Goal: Task Accomplishment & Management: Manage account settings

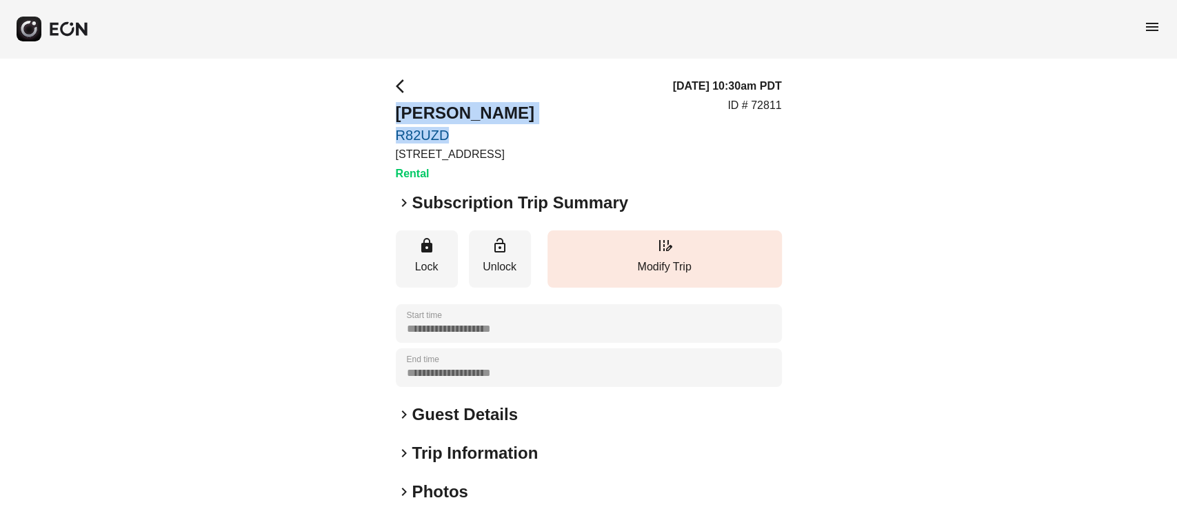
drag, startPoint x: 254, startPoint y: 118, endPoint x: 500, endPoint y: 139, distance: 247.0
click at [500, 139] on div "**********" at bounding box center [588, 373] width 1177 height 630
click at [534, 128] on link "R82UZD" at bounding box center [465, 135] width 139 height 17
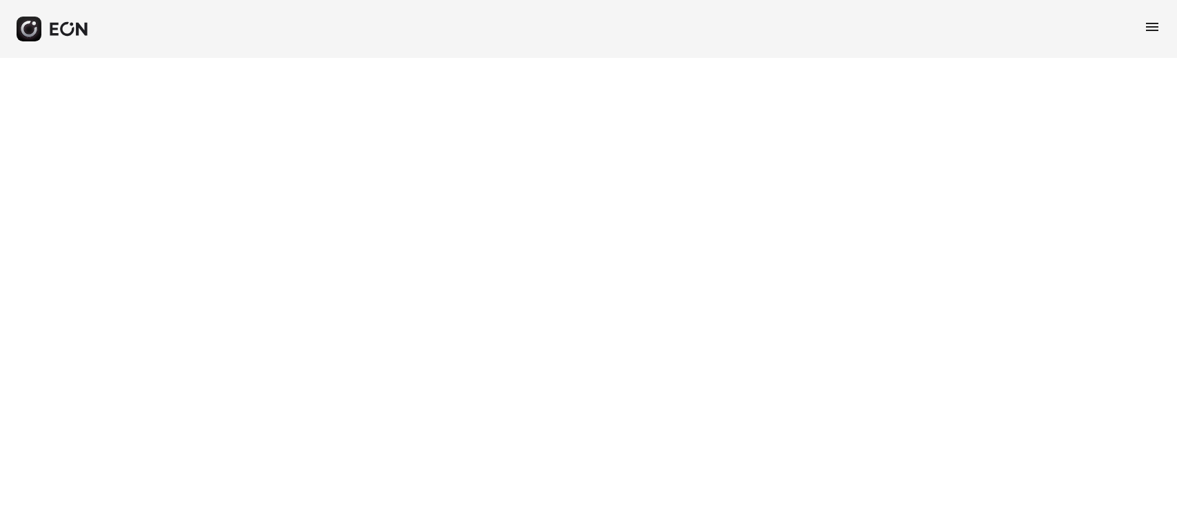
select select "**"
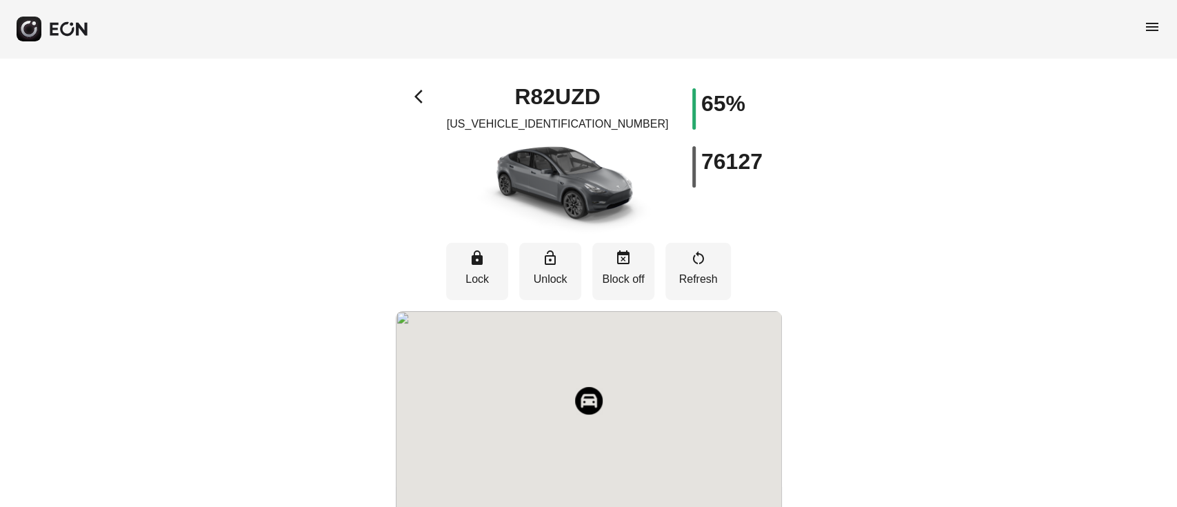
drag, startPoint x: 474, startPoint y: 107, endPoint x: 482, endPoint y: 97, distance: 12.7
click at [480, 99] on div "R82UZD 7SAYGDEE5NF480994" at bounding box center [556, 161] width 193 height 146
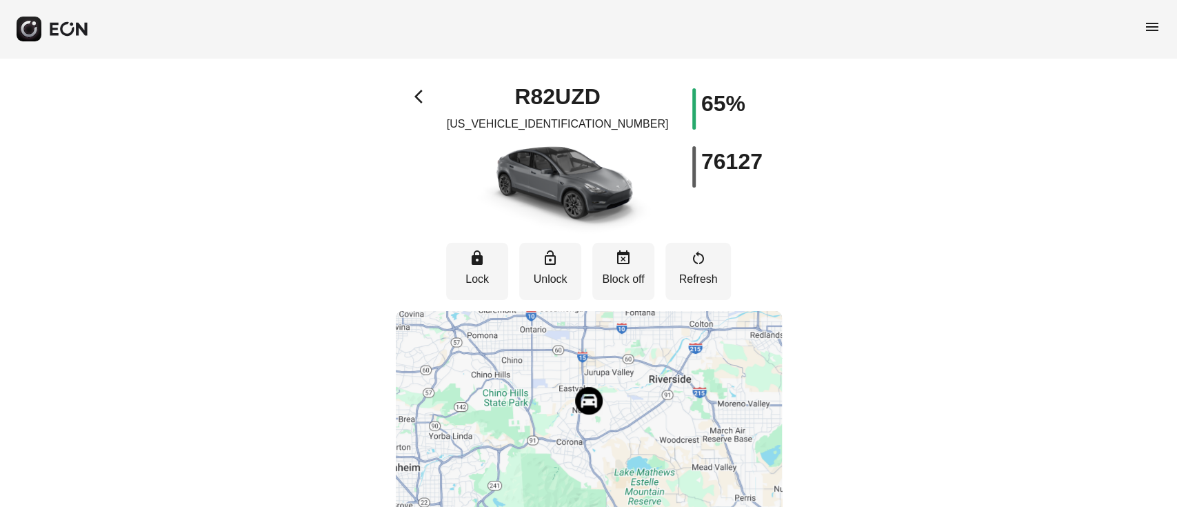
click at [482, 97] on div "R82UZD 7SAYGDEE5NF480994" at bounding box center [556, 161] width 193 height 146
click at [511, 101] on div "R82UZD 7SAYGDEE5NF480994" at bounding box center [556, 161] width 193 height 146
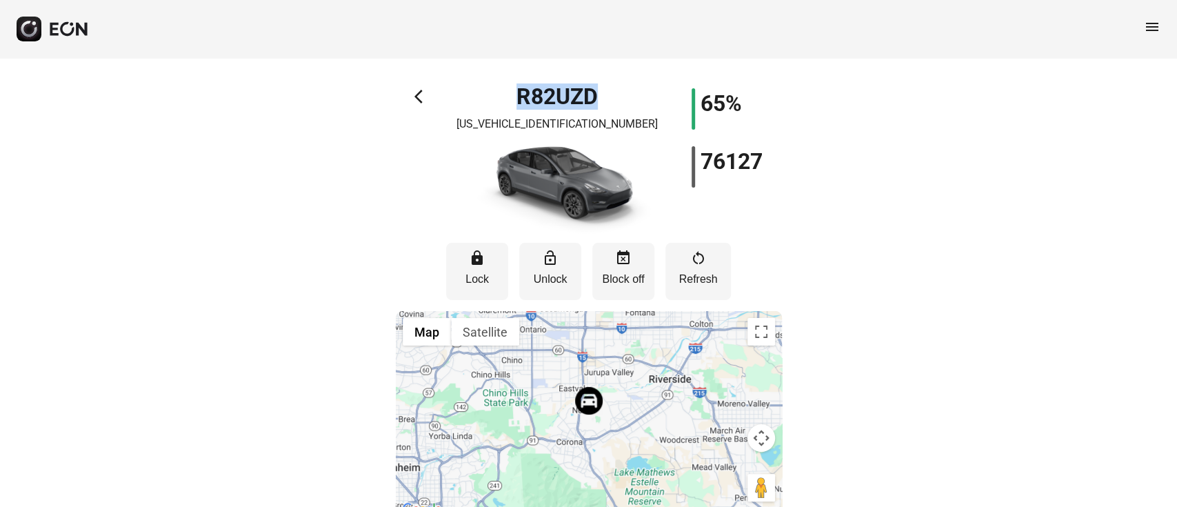
click at [511, 101] on div "R82UZD 7SAYGDEE5NF480994" at bounding box center [556, 161] width 193 height 146
copy h1 "R82UZD"
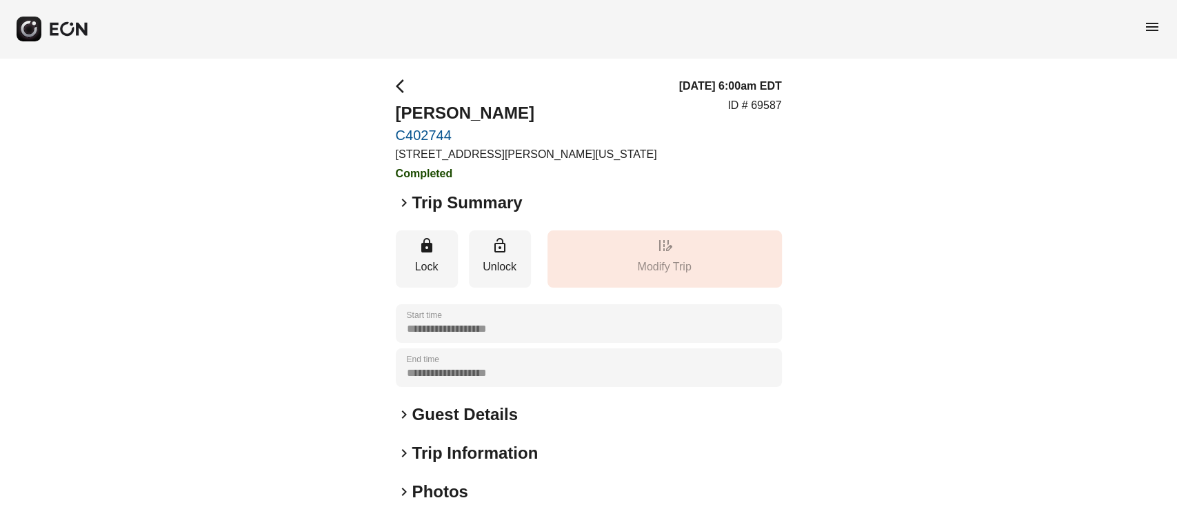
click at [1155, 24] on span "menu" at bounding box center [1152, 27] width 17 height 17
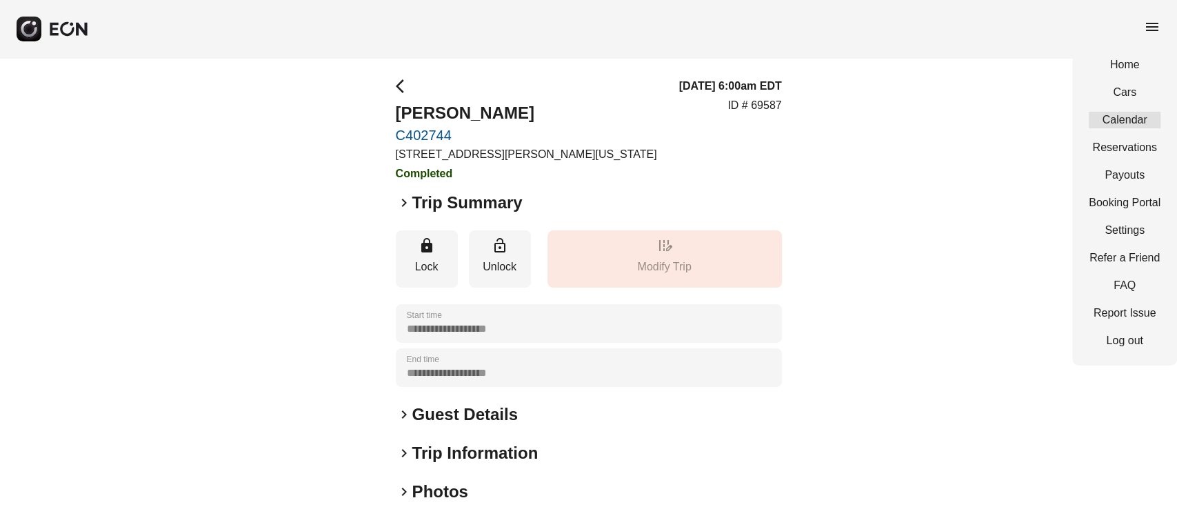
click at [1147, 116] on link "Calendar" at bounding box center [1124, 120] width 72 height 17
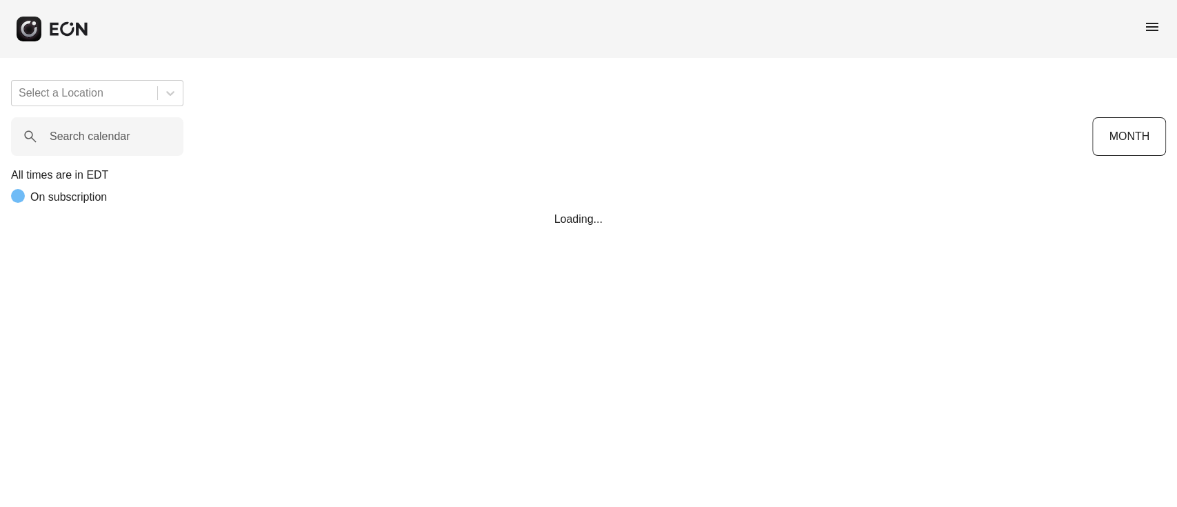
scroll to position [0, 307]
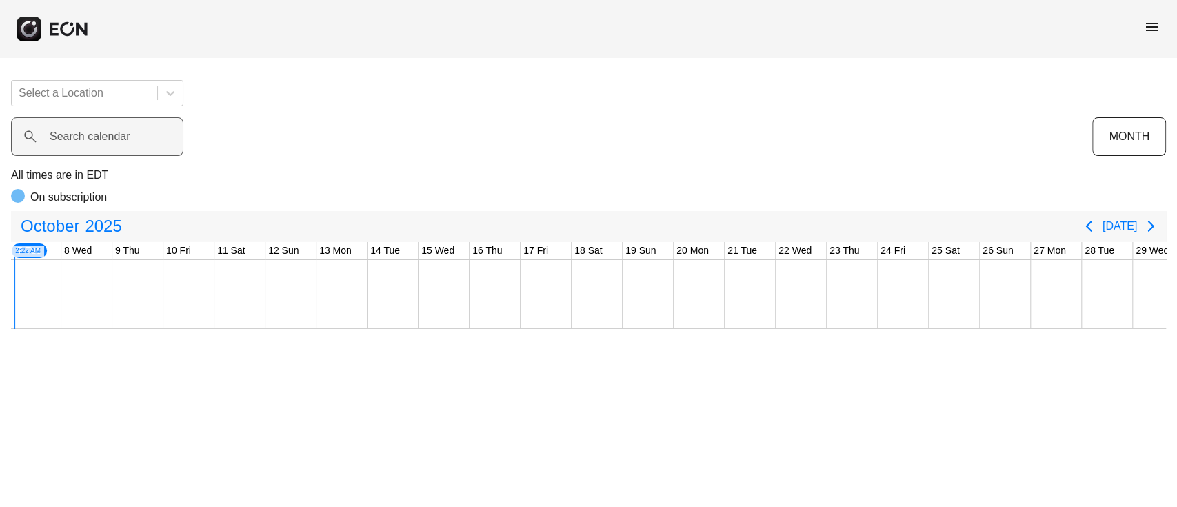
click at [63, 134] on label "Search calendar" at bounding box center [90, 136] width 81 height 17
click at [63, 134] on calendar "Search calendar" at bounding box center [97, 136] width 172 height 39
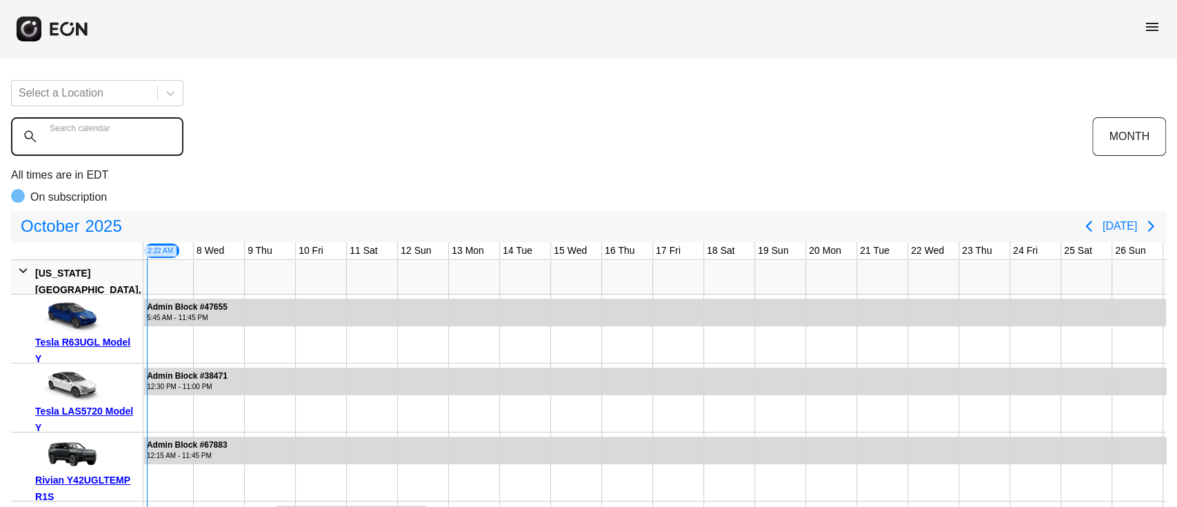
paste calendar "******"
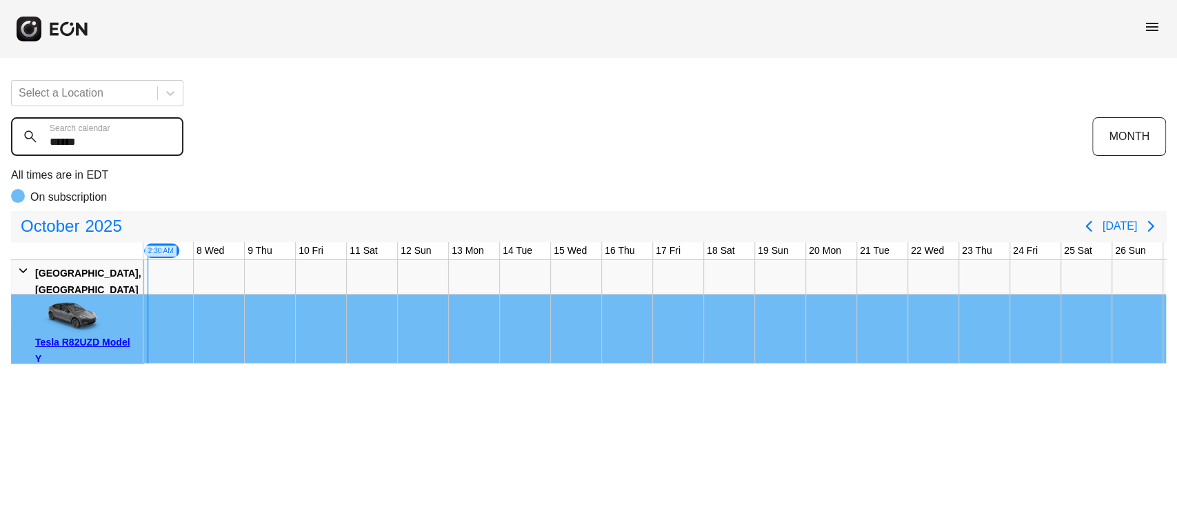
click at [155, 134] on calendar "******" at bounding box center [97, 136] width 172 height 39
paste calendar "text"
click at [141, 136] on calendar "******" at bounding box center [97, 136] width 172 height 39
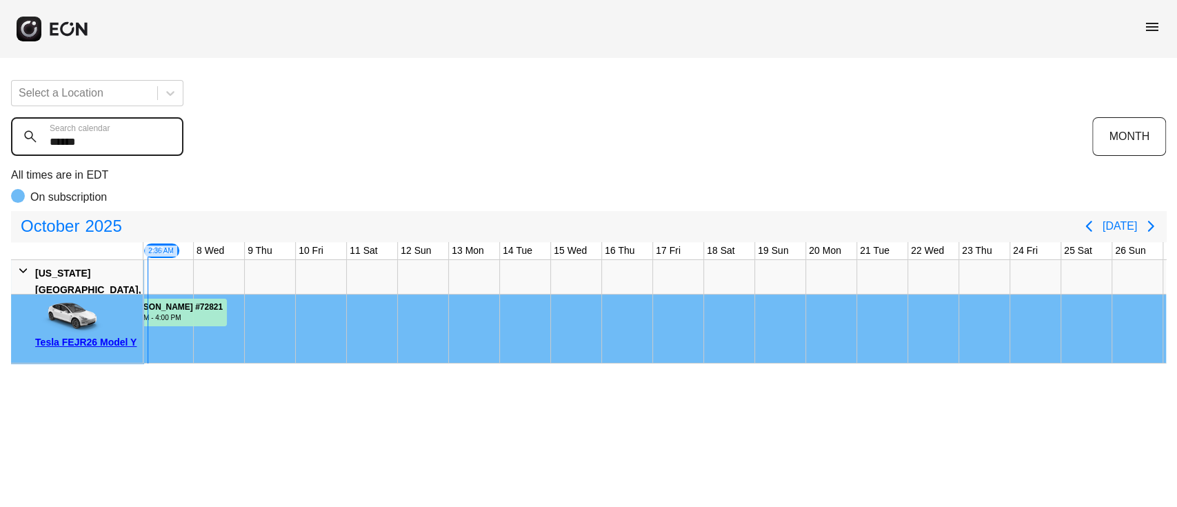
paste calendar "*"
type calendar "*******"
click at [58, 146] on calendar "*******" at bounding box center [97, 136] width 172 height 39
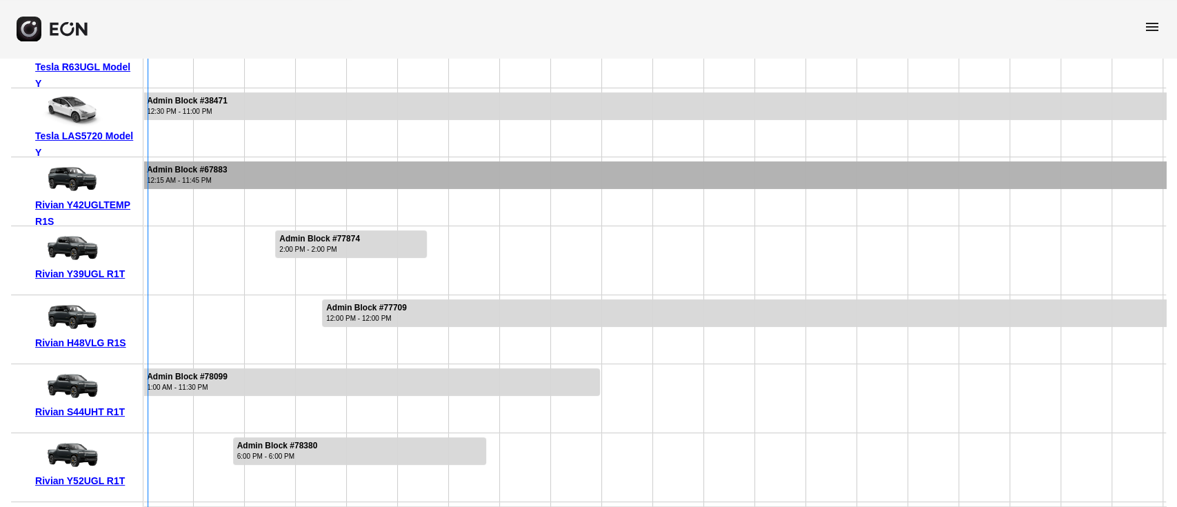
scroll to position [276, 0]
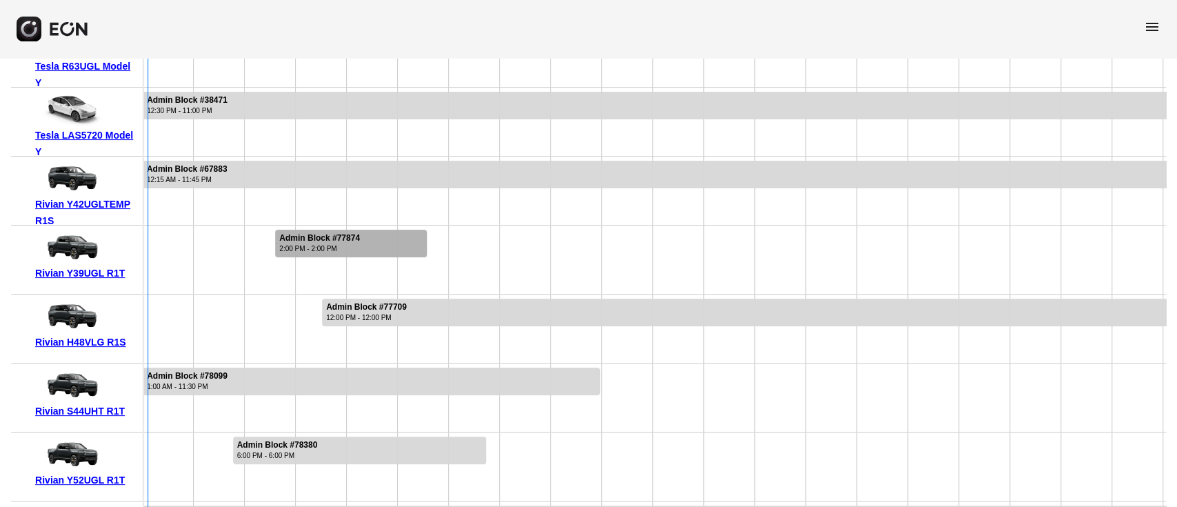
click at [349, 254] on div "Admin Block #77874 2:00 PM - 2:00 PM" at bounding box center [320, 244] width 88 height 28
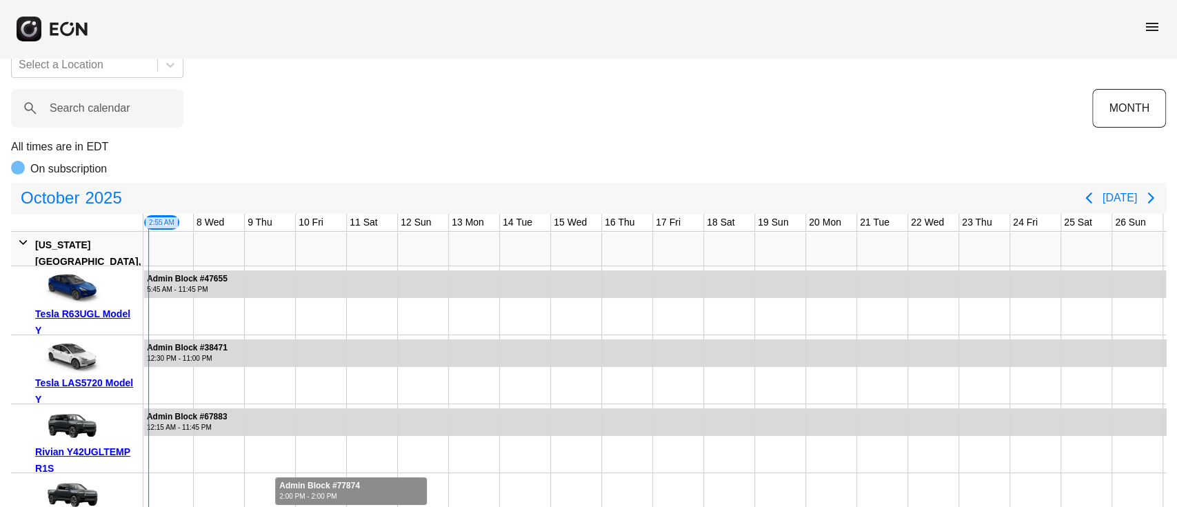
scroll to position [0, 0]
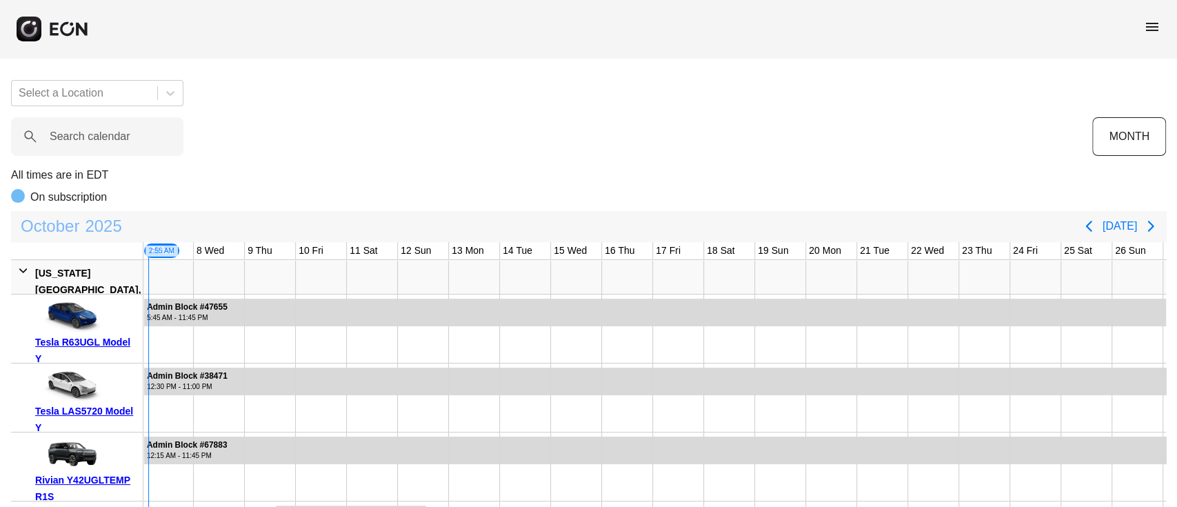
click at [53, 236] on span "October" at bounding box center [50, 226] width 64 height 28
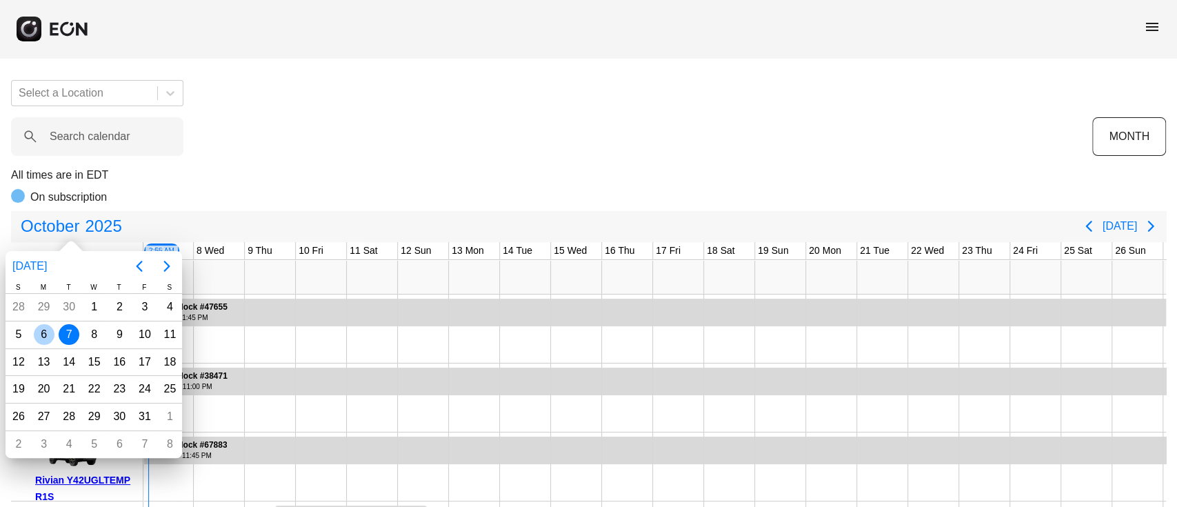
click at [44, 331] on div "6" at bounding box center [44, 334] width 21 height 21
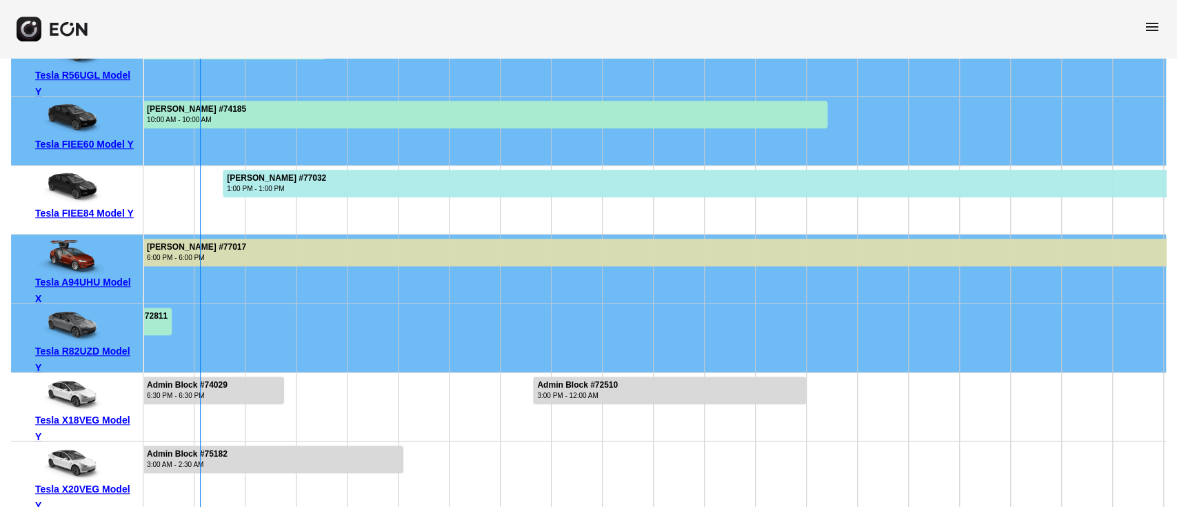
scroll to position [7980, 0]
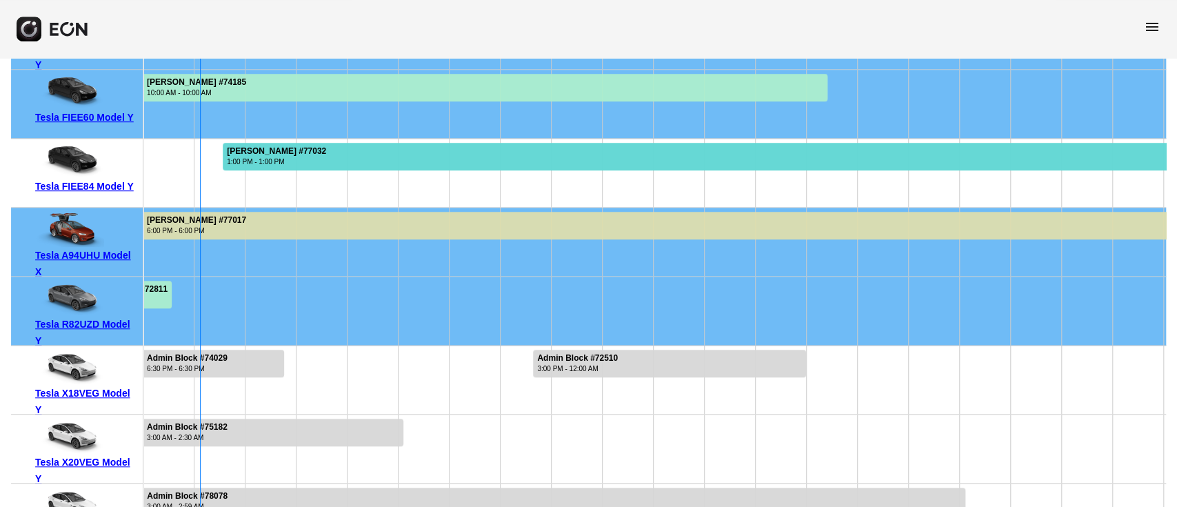
click at [287, 165] on div "1:00 PM - 1:00 PM" at bounding box center [276, 161] width 99 height 10
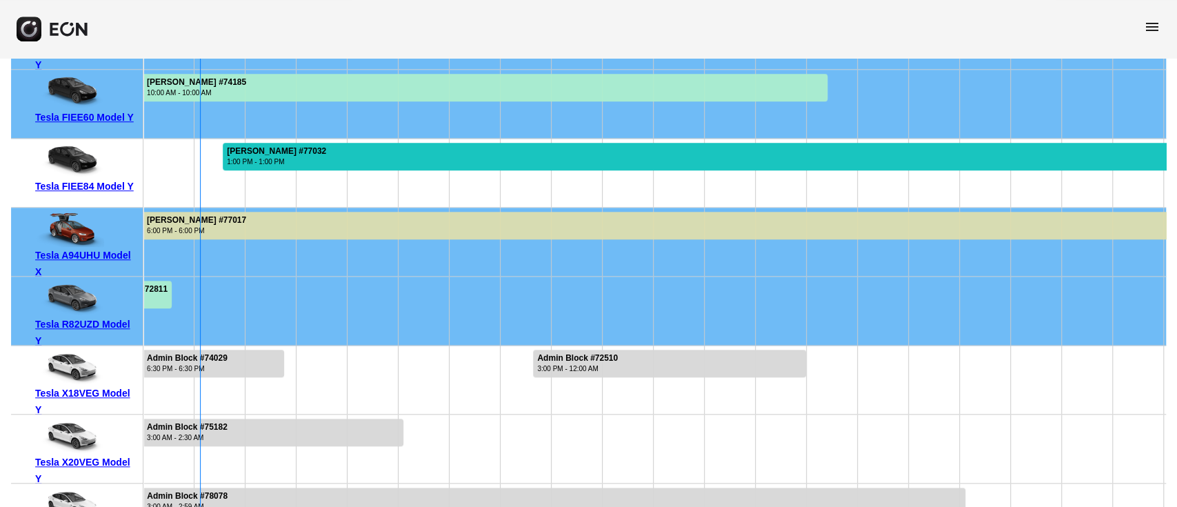
click at [287, 165] on div "1:00 PM - 1:00 PM" at bounding box center [276, 161] width 99 height 10
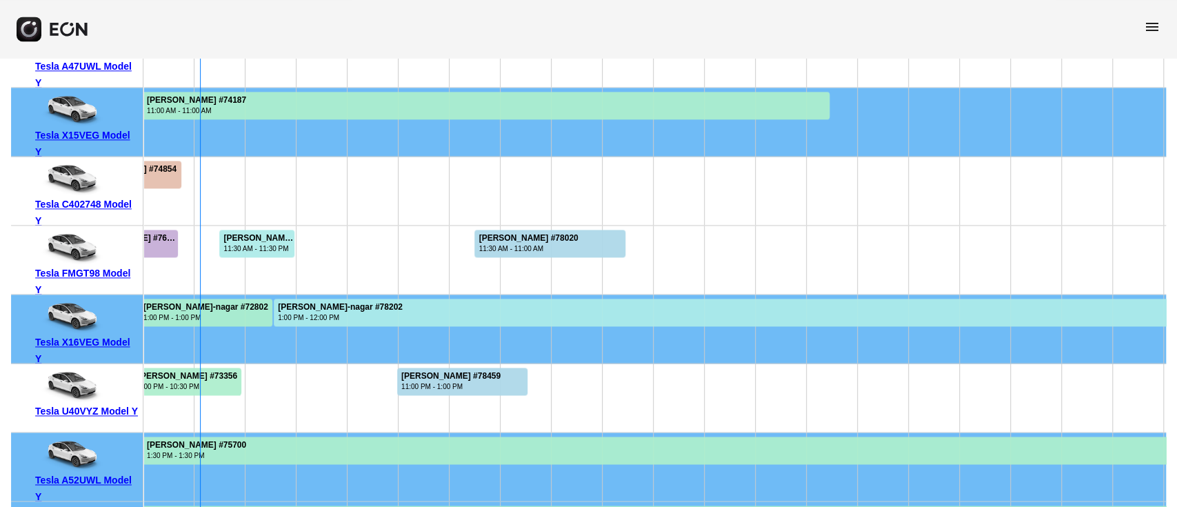
scroll to position [8531, 0]
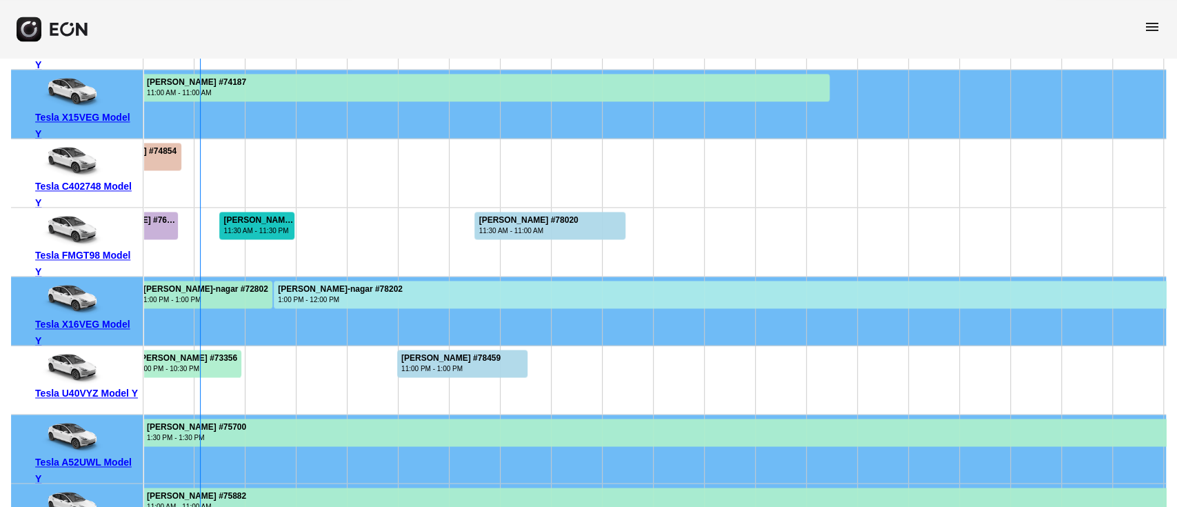
click at [265, 220] on div "Byron Stokes #78326" at bounding box center [258, 220] width 70 height 10
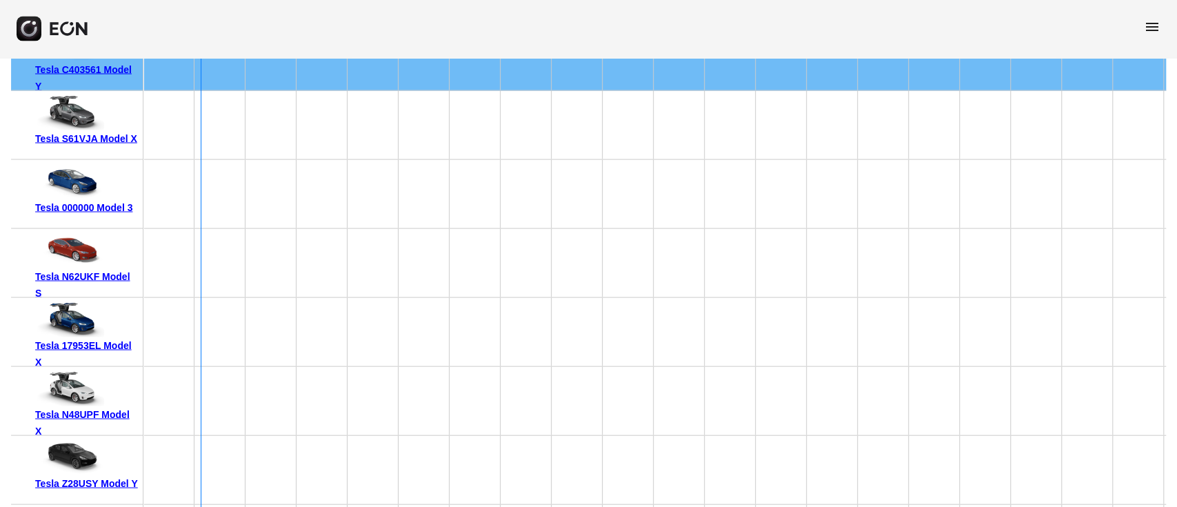
scroll to position [9083, 0]
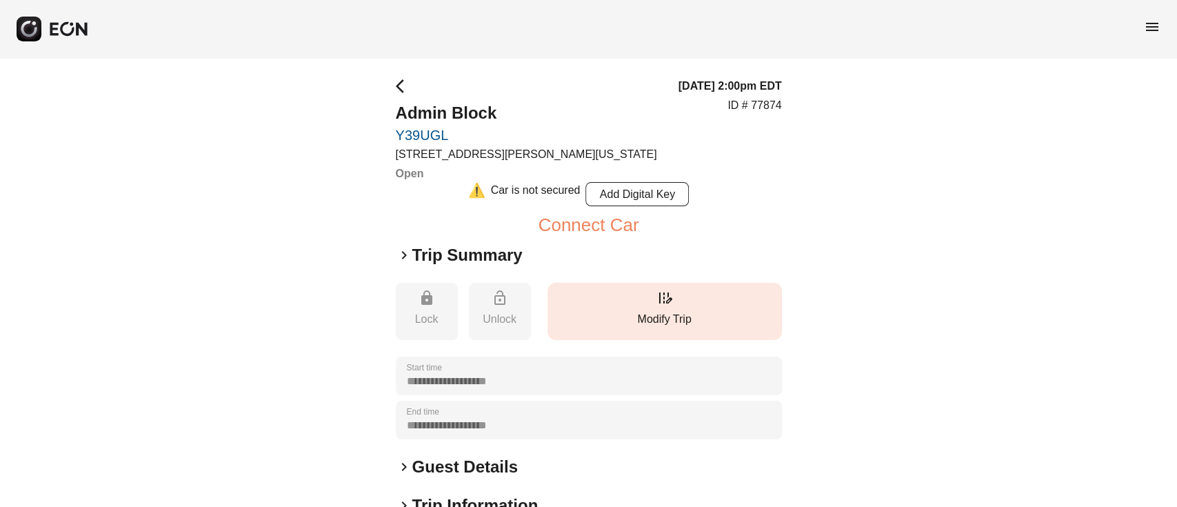
click at [640, 316] on p "Modify Trip" at bounding box center [664, 319] width 221 height 17
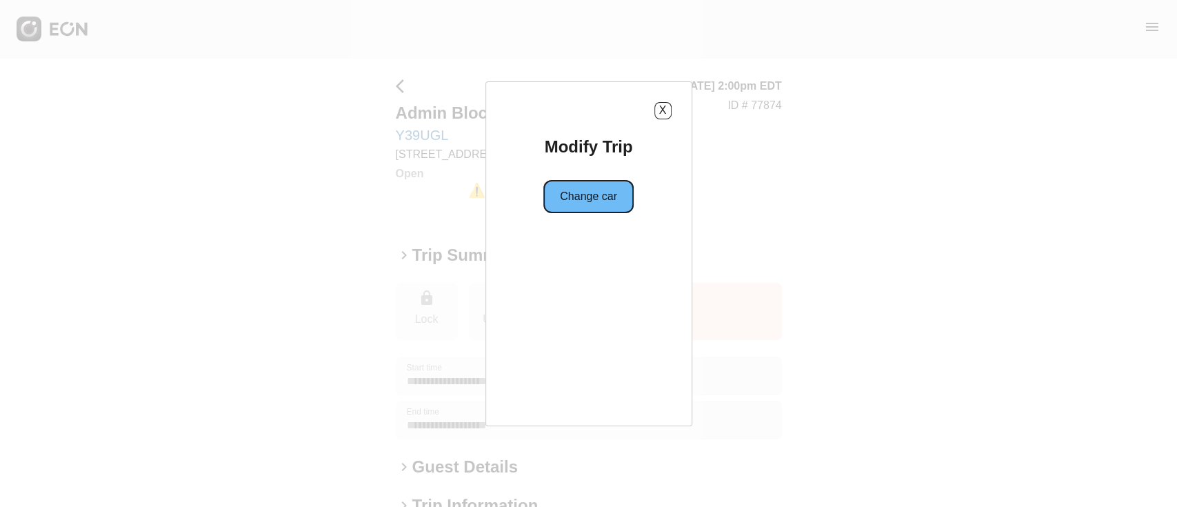
click at [618, 199] on button "Change car" at bounding box center [588, 196] width 90 height 33
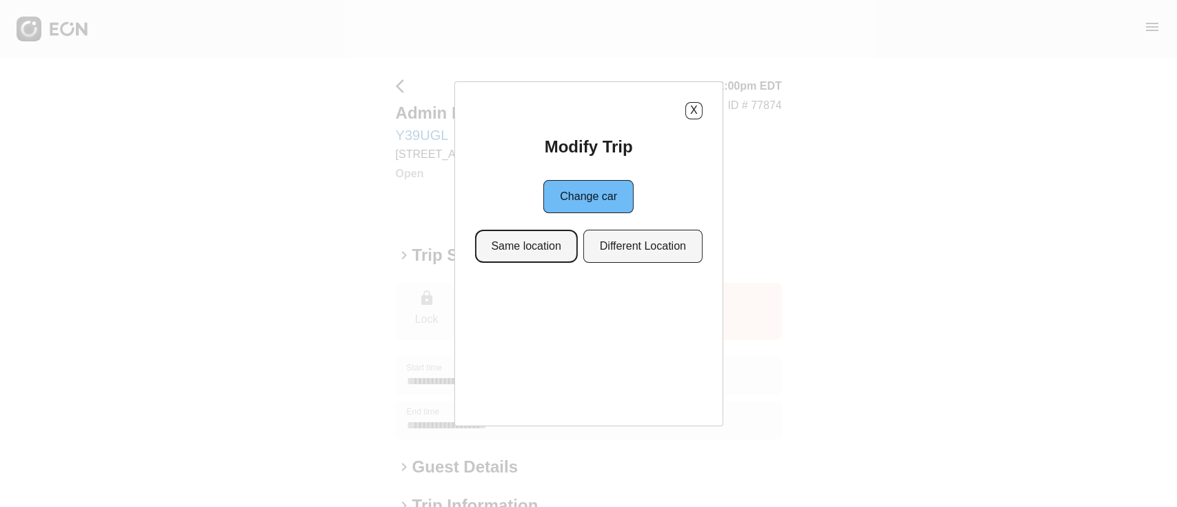
click at [540, 254] on button "Same location" at bounding box center [525, 246] width 103 height 33
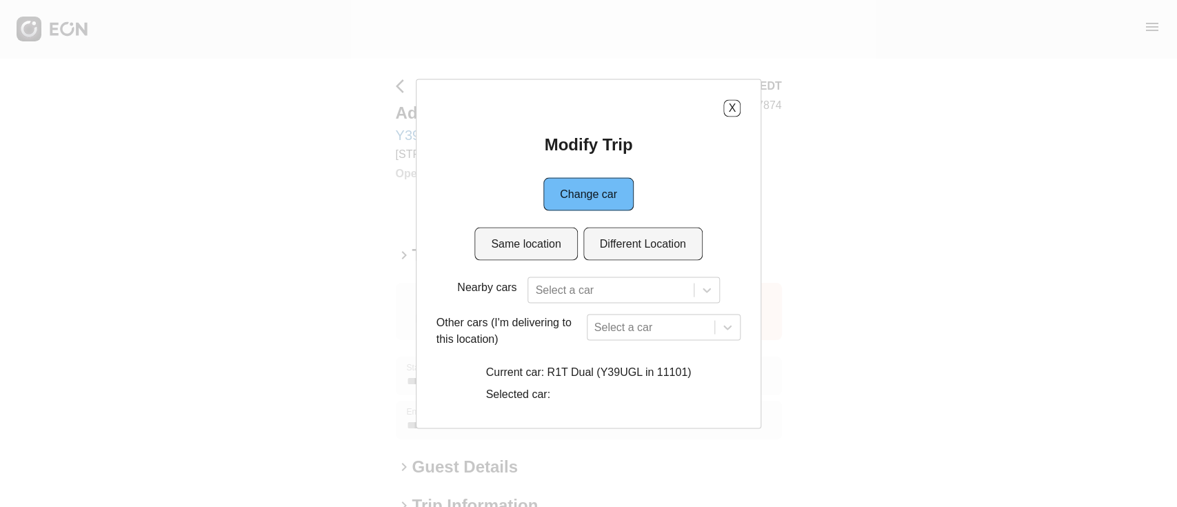
click at [575, 314] on p "Other cars (I'm delivering to this location)" at bounding box center [508, 330] width 145 height 33
click at [737, 105] on button "X" at bounding box center [731, 107] width 17 height 17
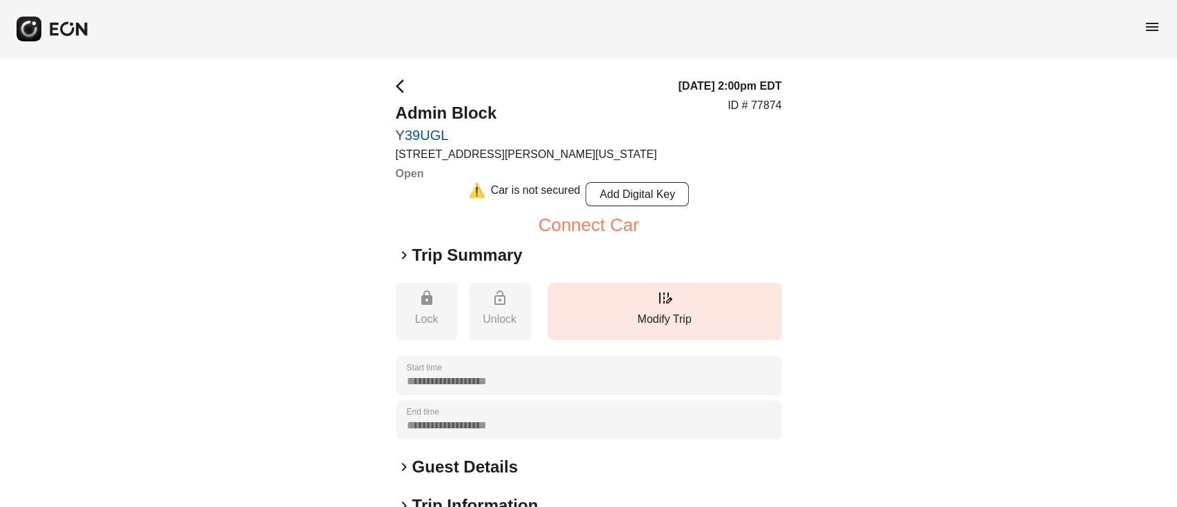
click at [1167, 318] on div "**********" at bounding box center [588, 421] width 1177 height 727
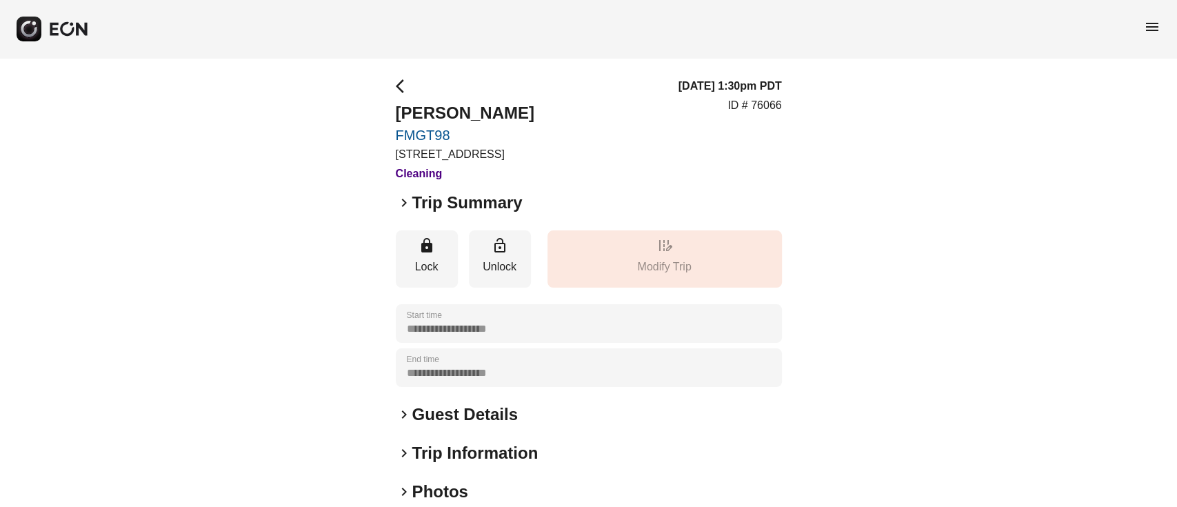
click at [502, 119] on h2 "Kalyssa perez" at bounding box center [465, 113] width 139 height 22
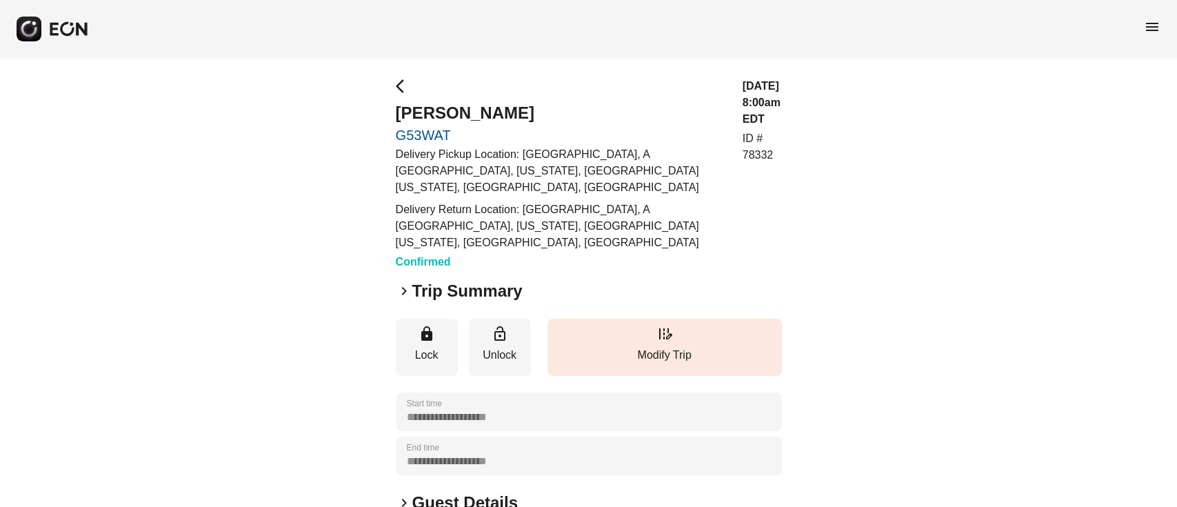
click at [469, 491] on h2 "Guest Details" at bounding box center [464, 502] width 105 height 22
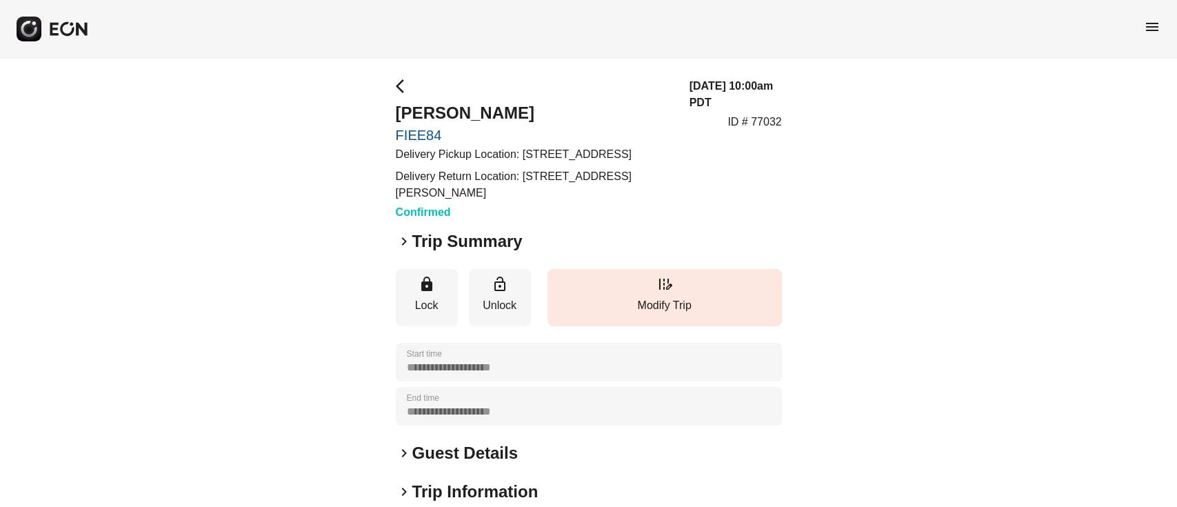
click at [475, 464] on h2 "Guest Details" at bounding box center [464, 453] width 105 height 22
